Goal: Check status: Check status

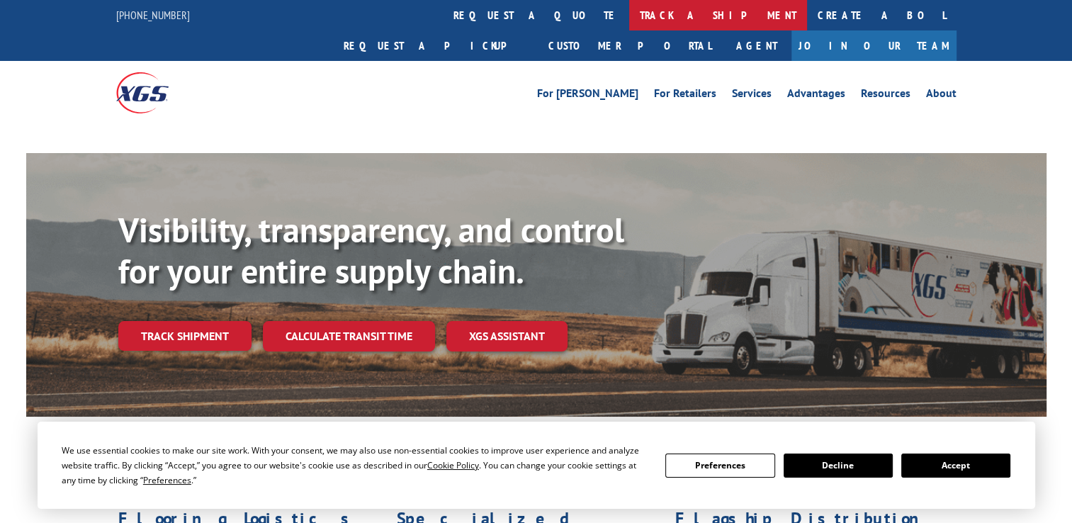
click at [629, 13] on link "track a shipment" at bounding box center [718, 15] width 178 height 30
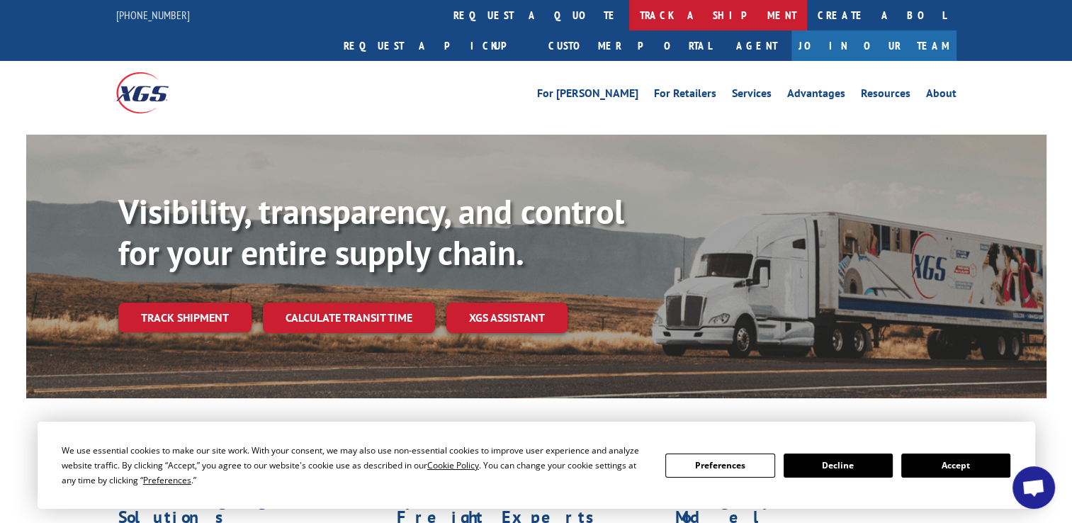
click at [629, 18] on link "track a shipment" at bounding box center [718, 15] width 178 height 30
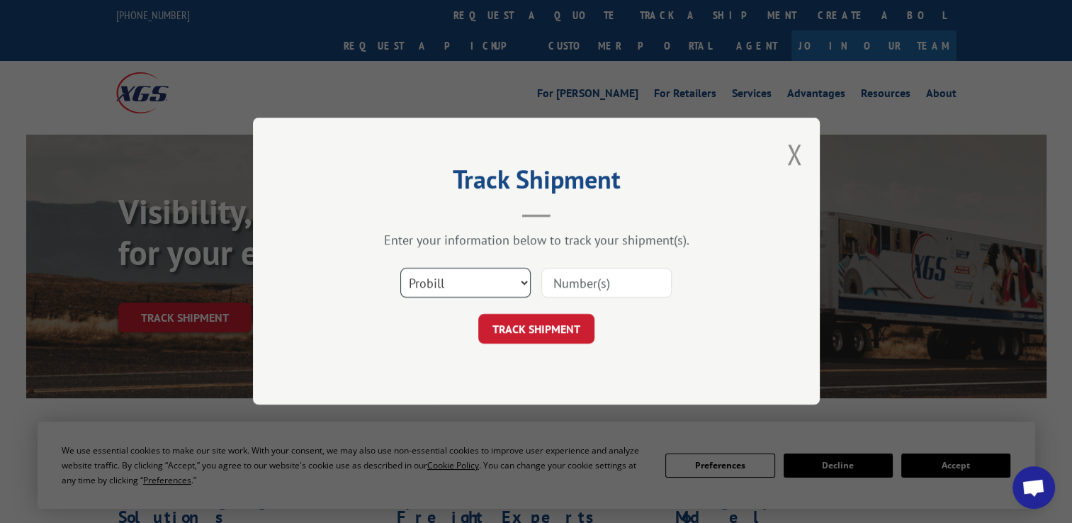
click at [454, 288] on select "Select category... Probill BOL PO" at bounding box center [465, 284] width 130 height 30
select select "po"
click at [400, 269] on select "Select category... Probill BOL PO" at bounding box center [465, 284] width 130 height 30
click at [637, 285] on input at bounding box center [606, 284] width 130 height 30
paste input "28509260"
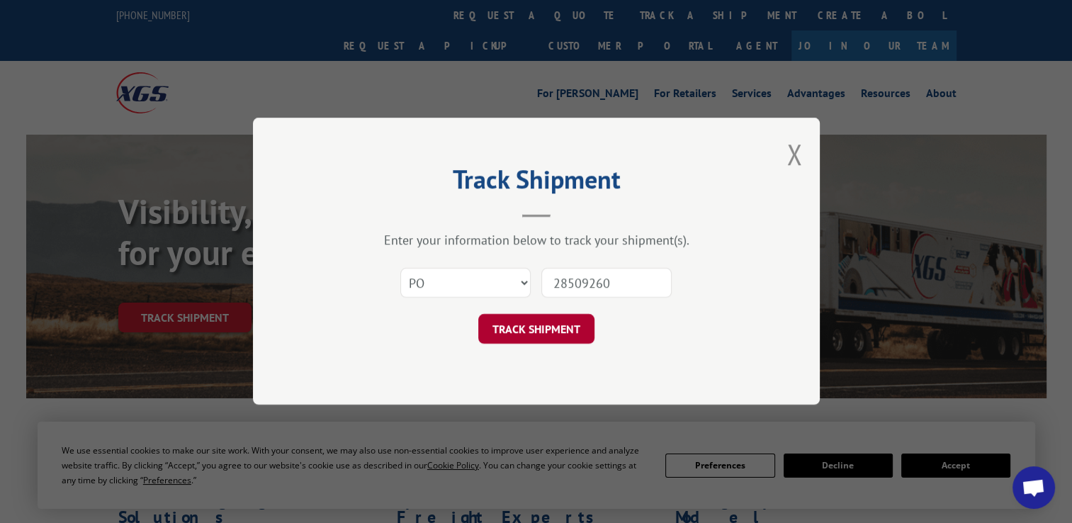
type input "28509260"
click at [529, 337] on button "TRACK SHIPMENT" at bounding box center [536, 330] width 116 height 30
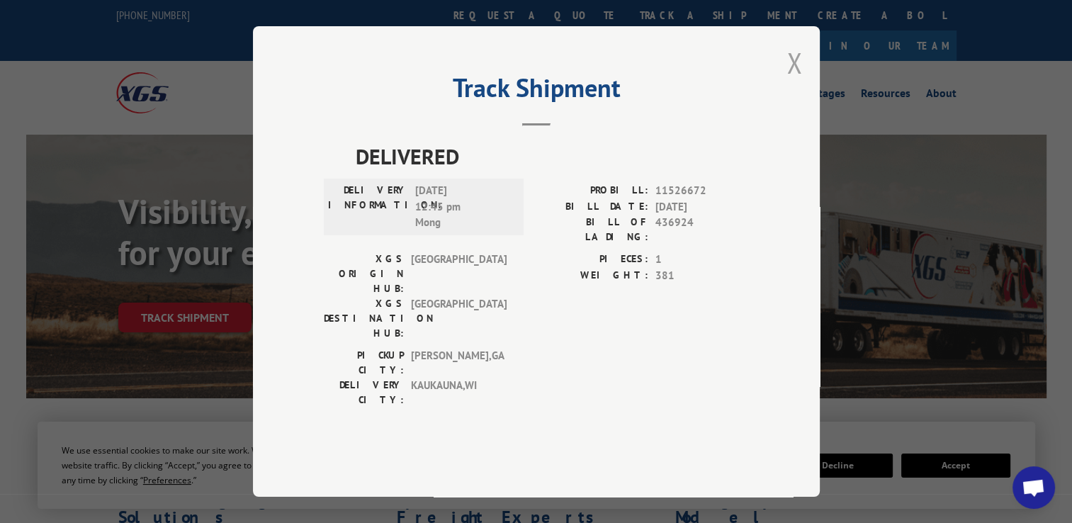
click at [791, 81] on button "Close modal" at bounding box center [794, 63] width 16 height 38
